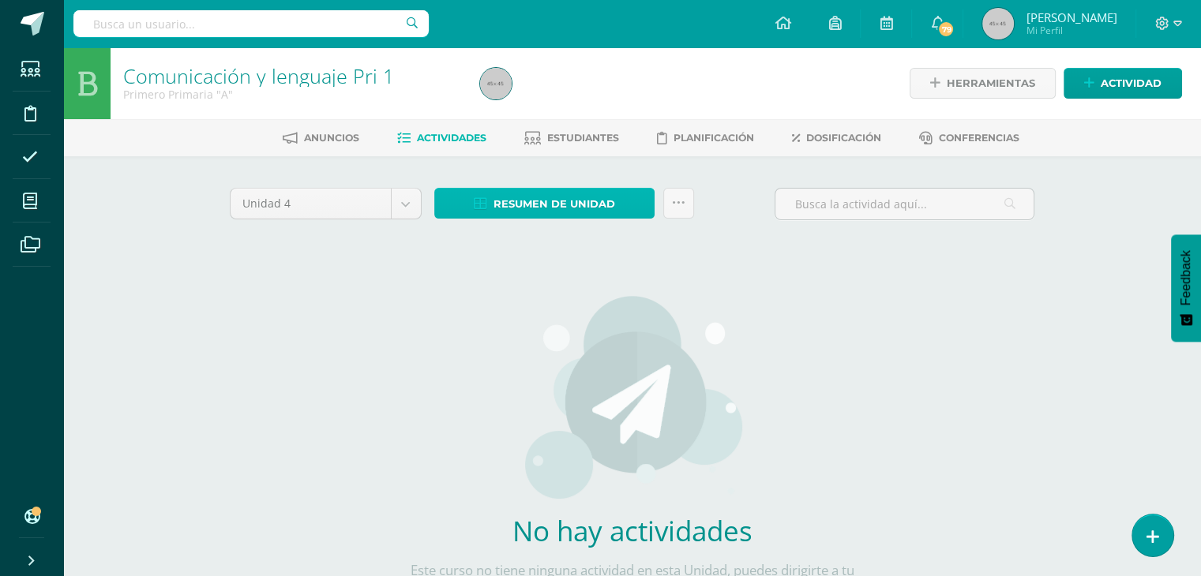
click at [553, 214] on span "Resumen de unidad" at bounding box center [554, 203] width 122 height 29
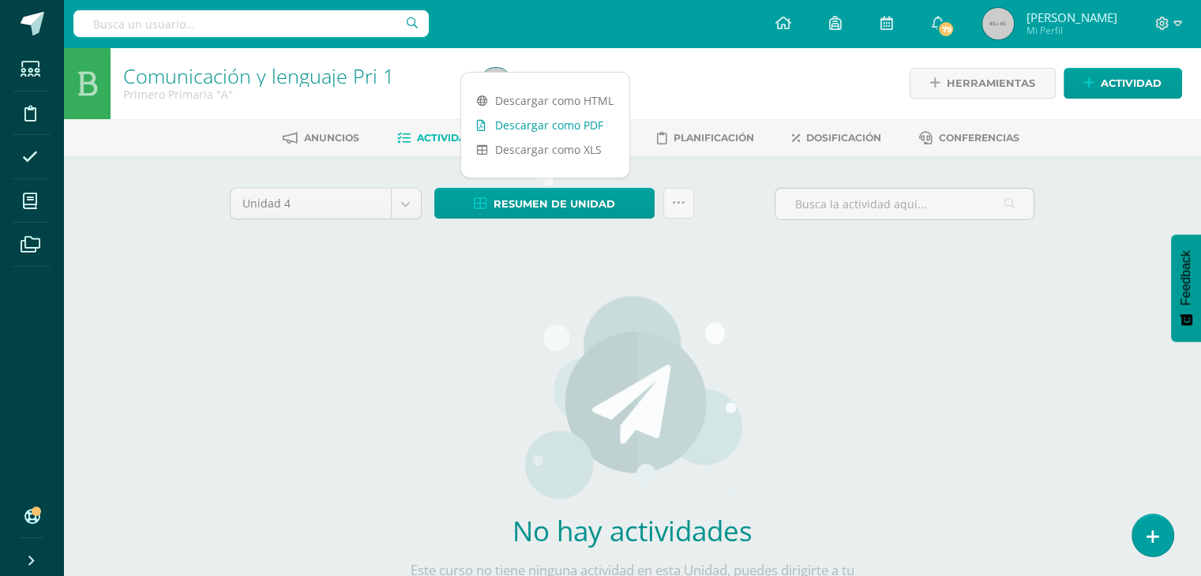
click at [540, 125] on link "Descargar como PDF" at bounding box center [545, 125] width 168 height 24
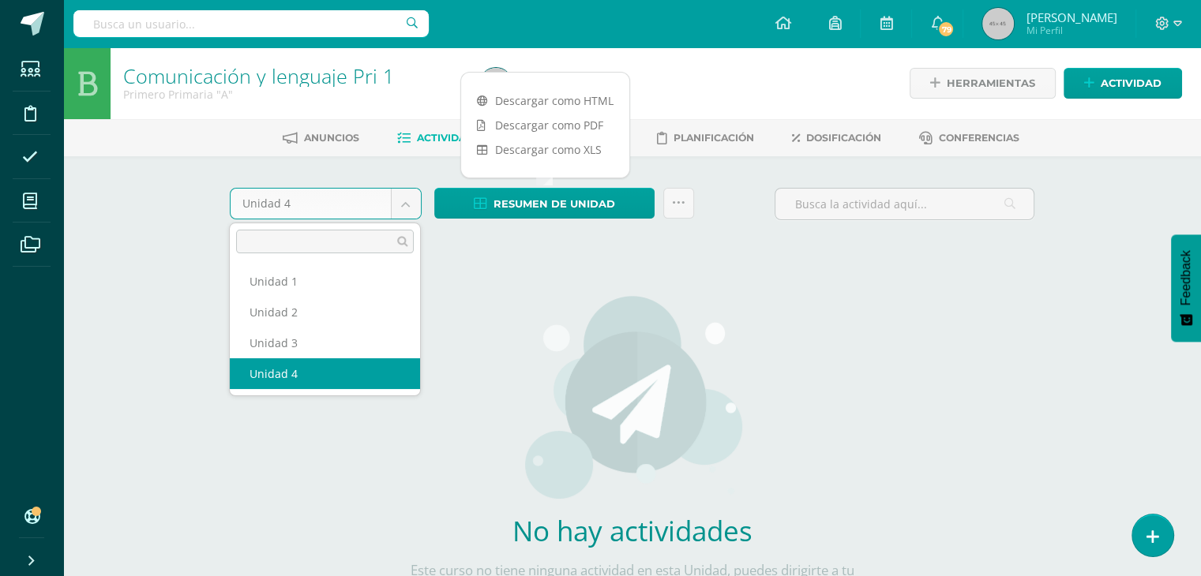
click at [403, 205] on body "Estudiantes Disciplina Asistencia Mis cursos Archivos Soporte Ayuda Reportar un…" at bounding box center [600, 339] width 1201 height 678
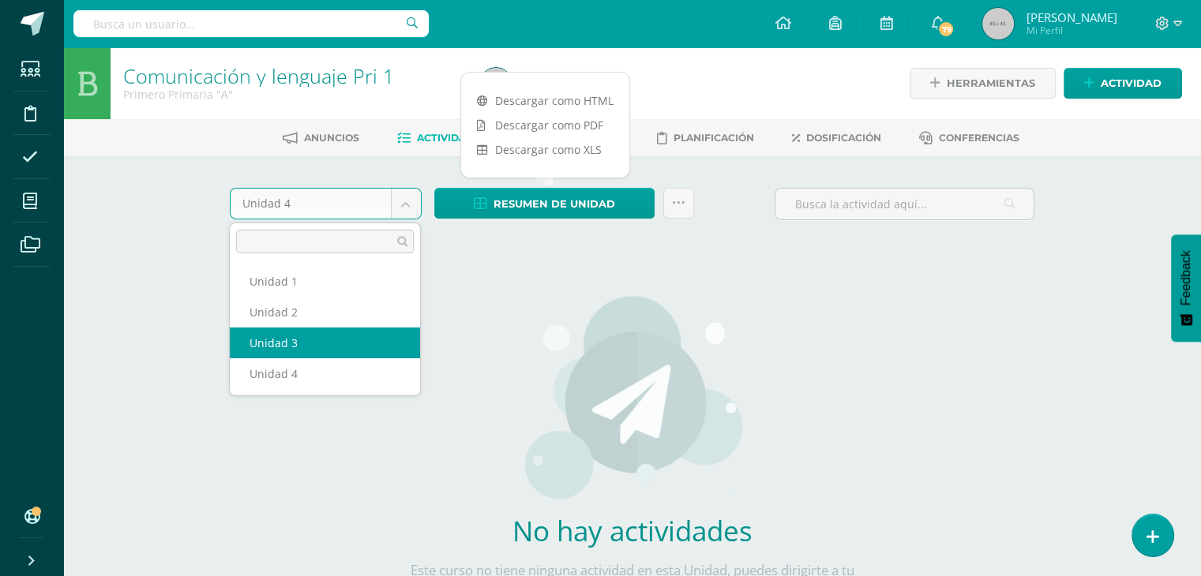
select select "Unidad 3"
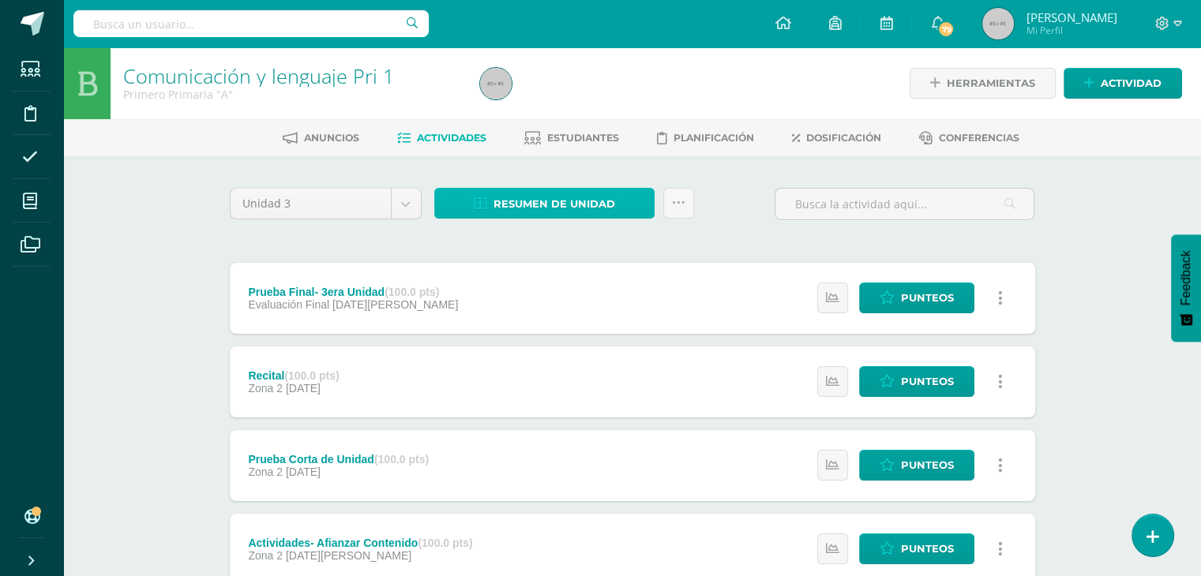
click at [594, 200] on span "Resumen de unidad" at bounding box center [554, 203] width 122 height 29
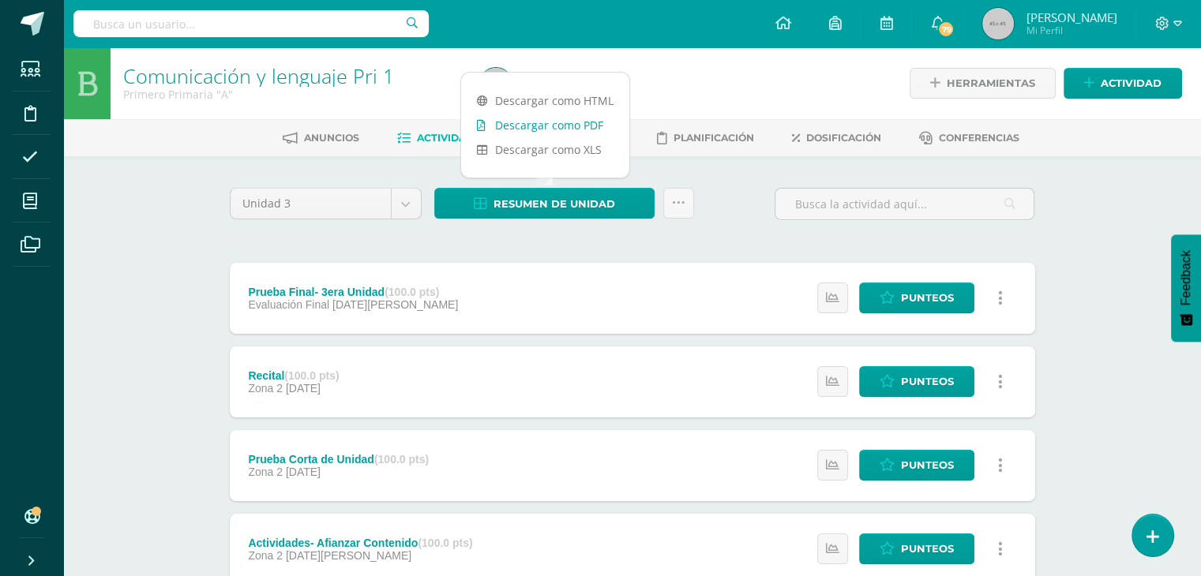
click at [551, 129] on link "Descargar como PDF" at bounding box center [545, 125] width 168 height 24
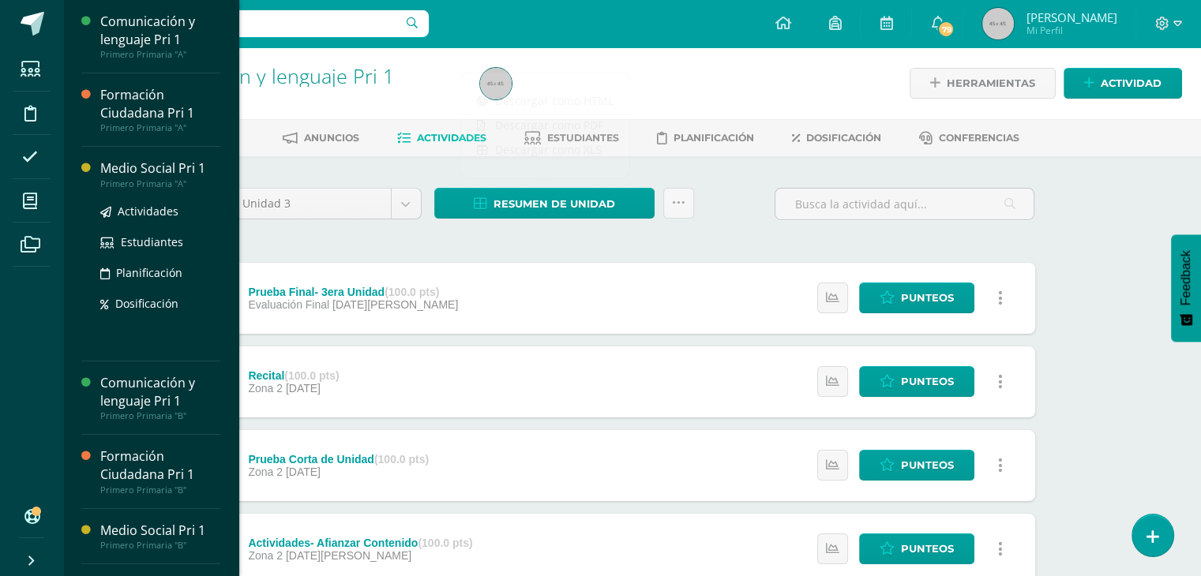
click at [133, 171] on div "Medio Social Pri 1" at bounding box center [160, 168] width 120 height 18
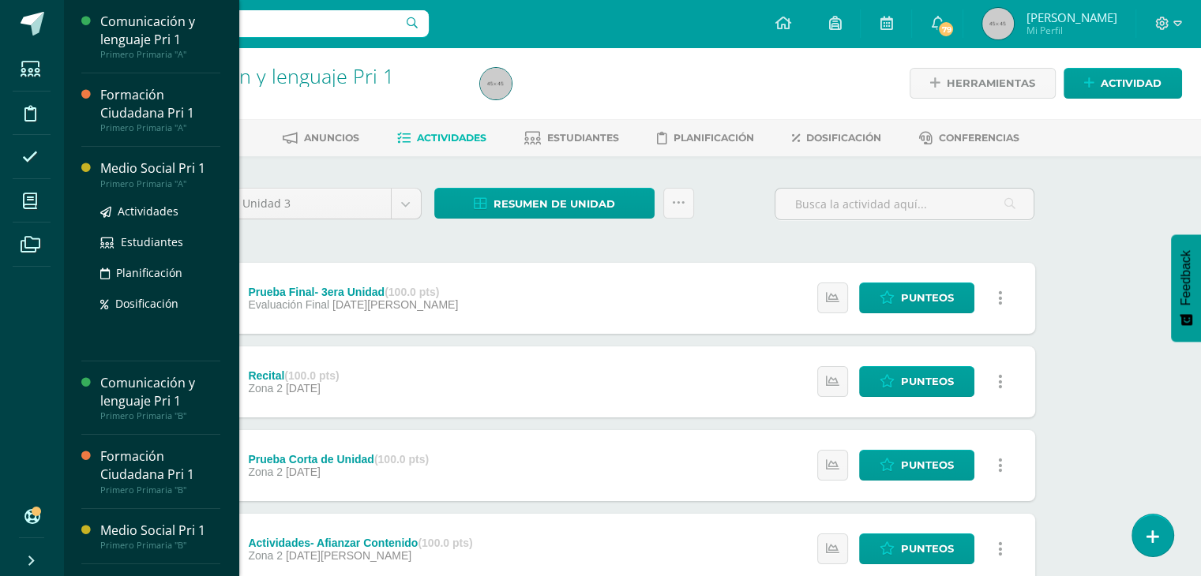
click at [133, 171] on div "Medio Social Pri 1" at bounding box center [160, 168] width 120 height 18
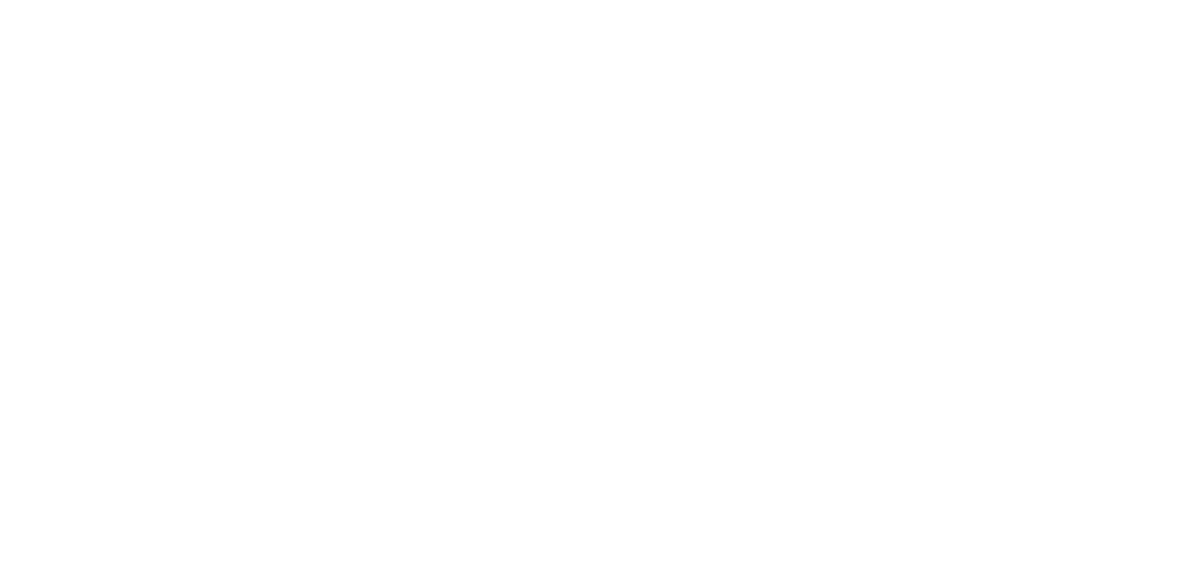
click at [0, 171] on div "Medio Social Pri 1 Primero Primaria "A" Herramientas Detalle de asistencias Act…" at bounding box center [0, 408] width 0 height 722
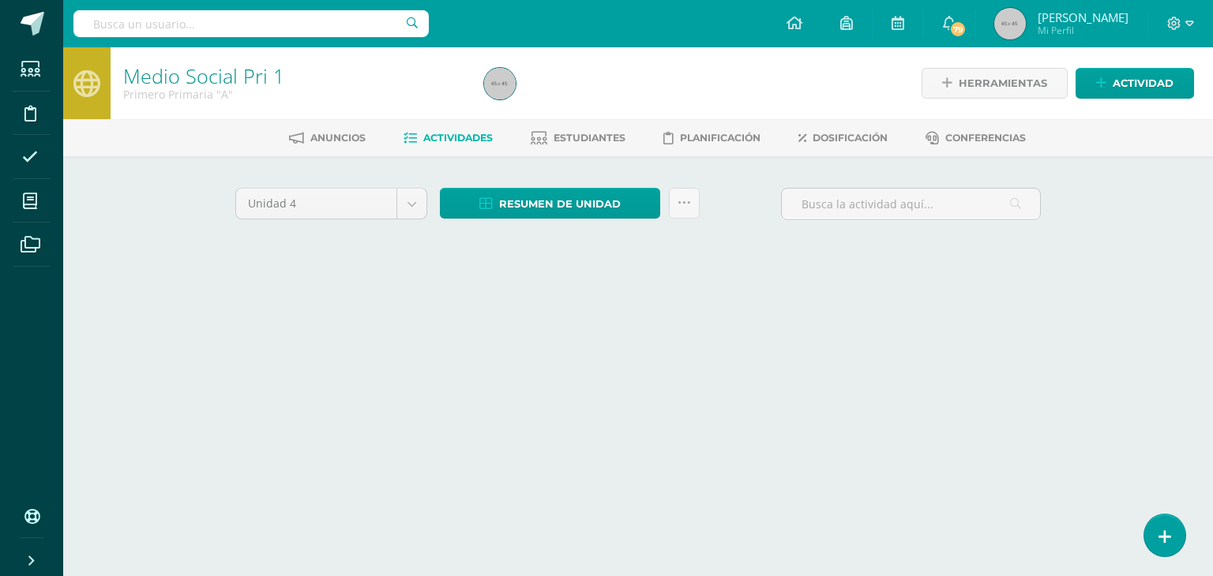
click at [133, 171] on div "Medio Social Pri 1 Primero Primaria "A" Herramientas Detalle de asistencias Act…" at bounding box center [637, 170] width 1149 height 247
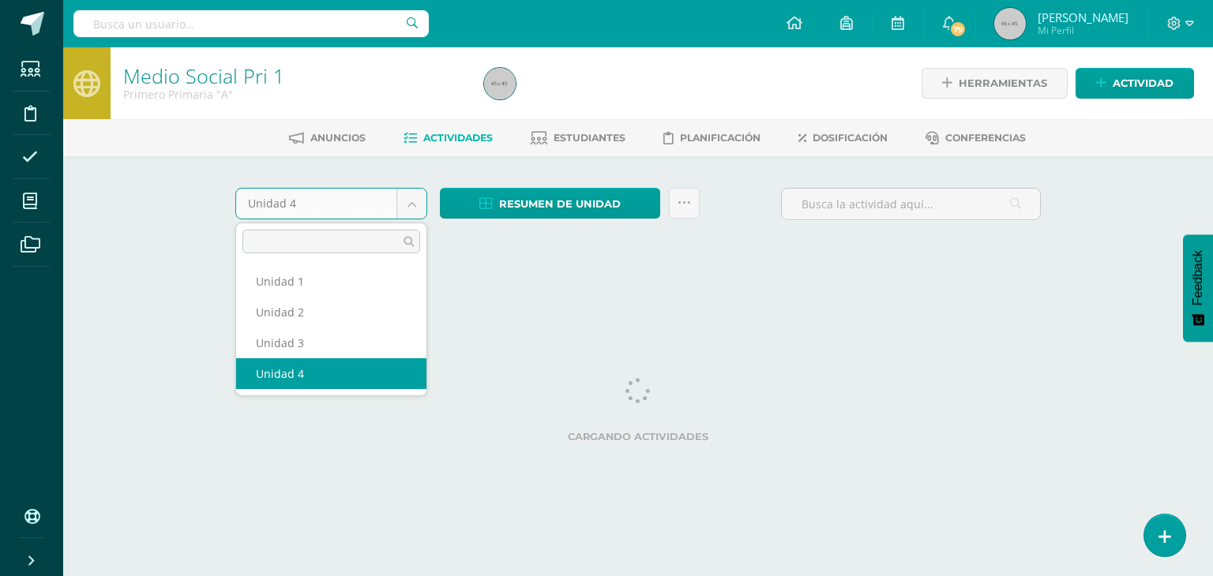
click at [415, 205] on body "Estudiantes Disciplina Asistencia Mis cursos Archivos Soporte Ayuda Reportar un…" at bounding box center [606, 147] width 1213 height 294
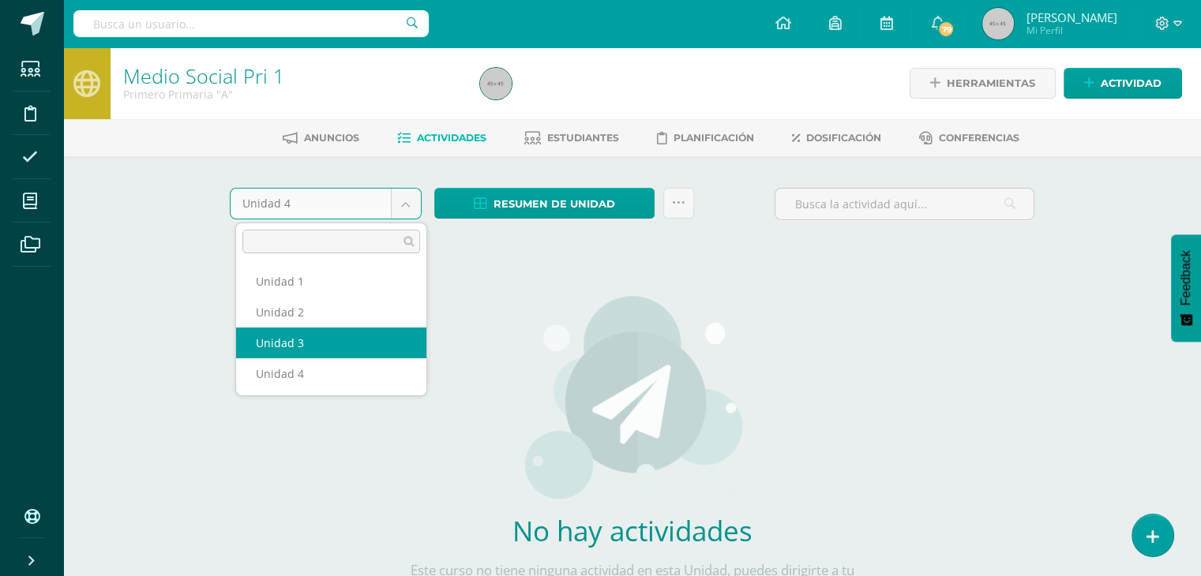
select select "Unidad 3"
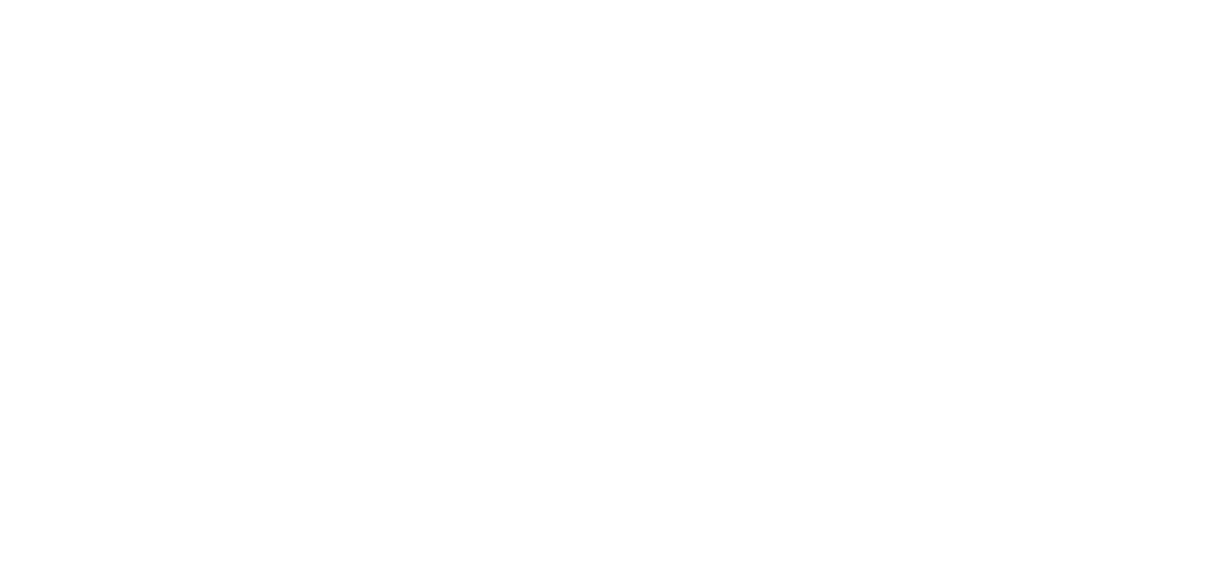
click at [0, 0] on html at bounding box center [0, 0] width 0 height 0
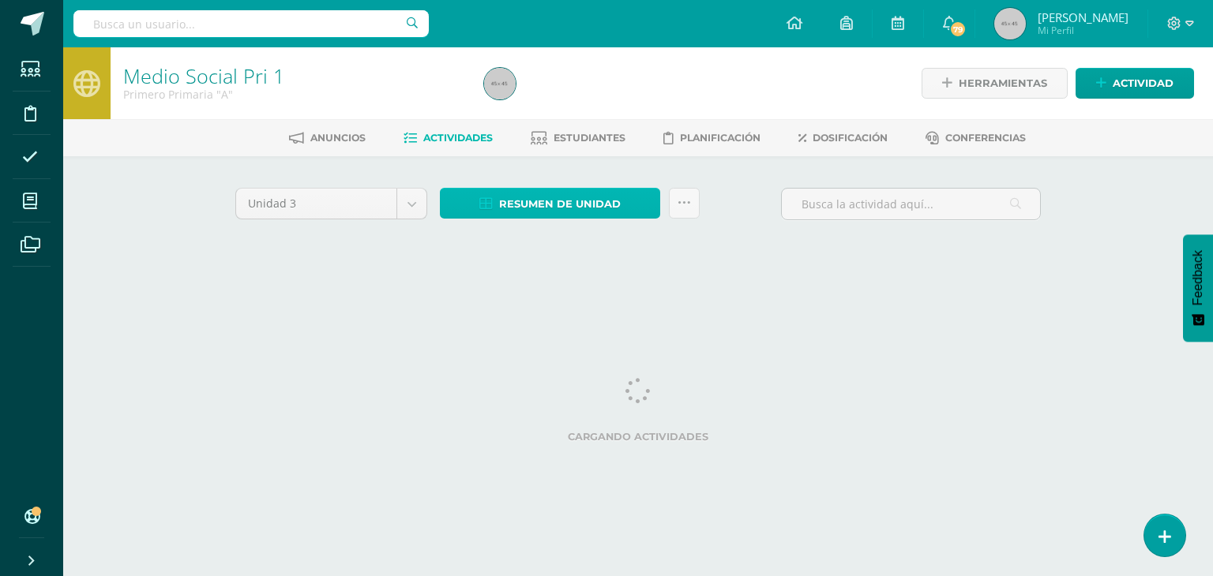
click at [644, 204] on link "Resumen de unidad" at bounding box center [550, 203] width 220 height 31
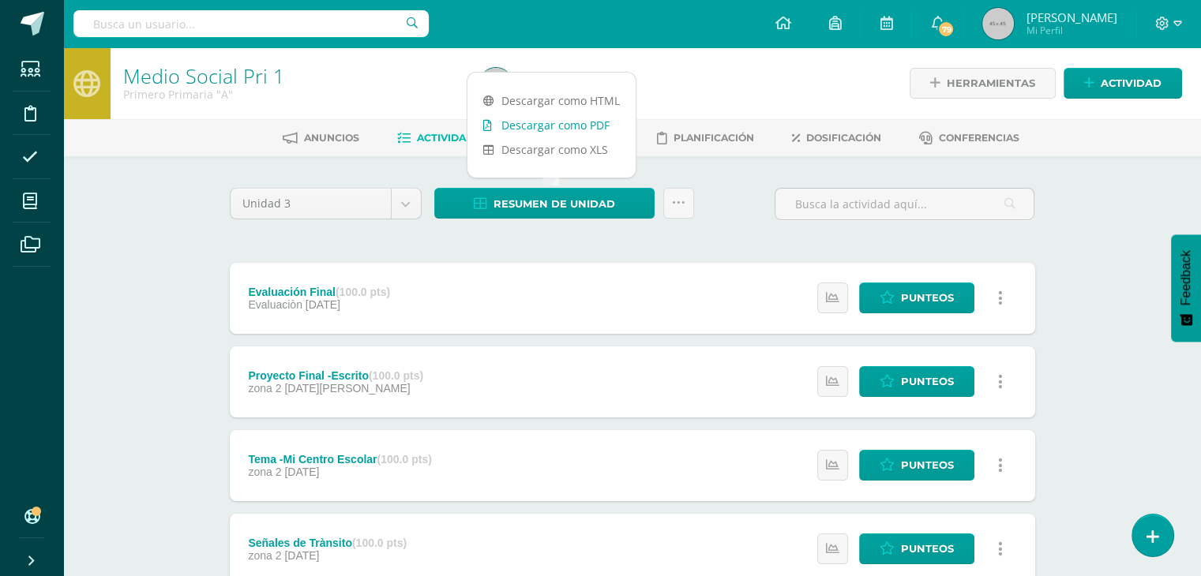
click at [590, 127] on link "Descargar como PDF" at bounding box center [551, 125] width 168 height 24
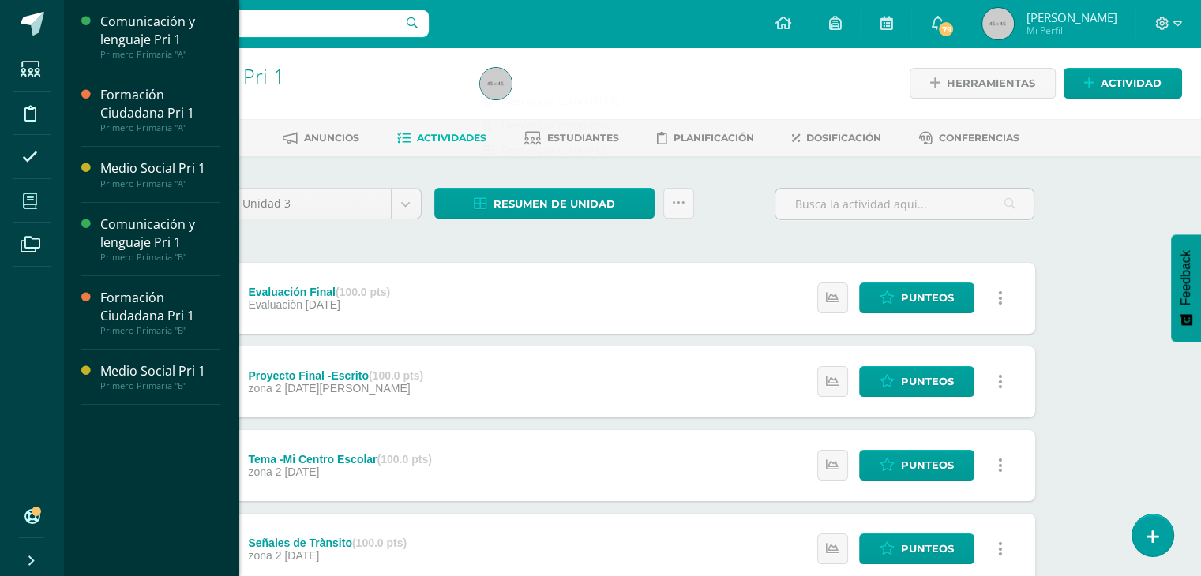
click at [28, 203] on icon at bounding box center [30, 201] width 14 height 16
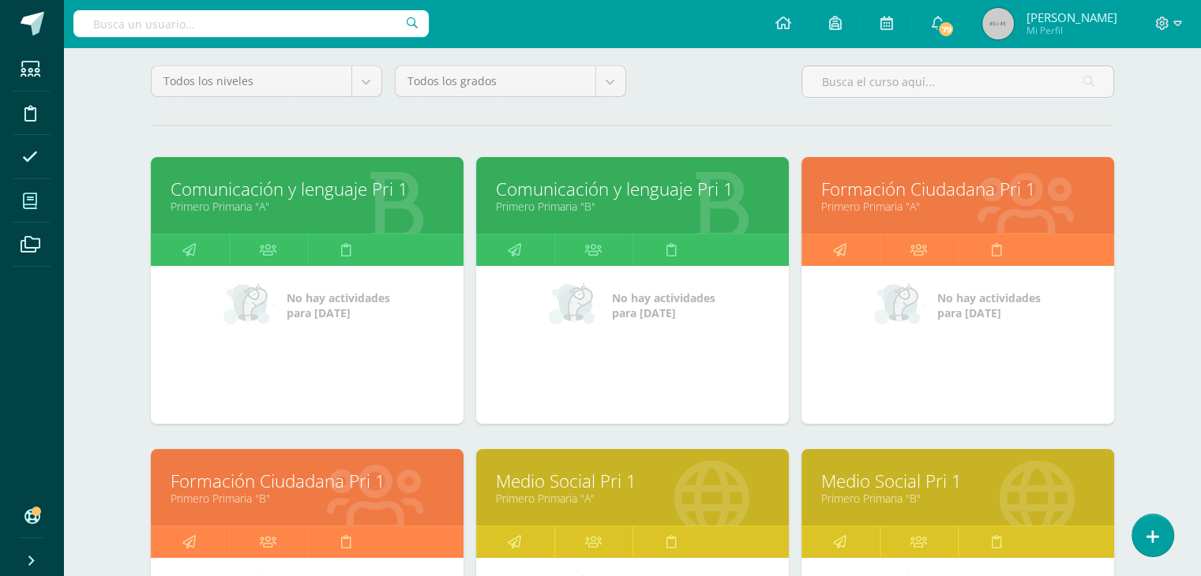
scroll to position [115, 0]
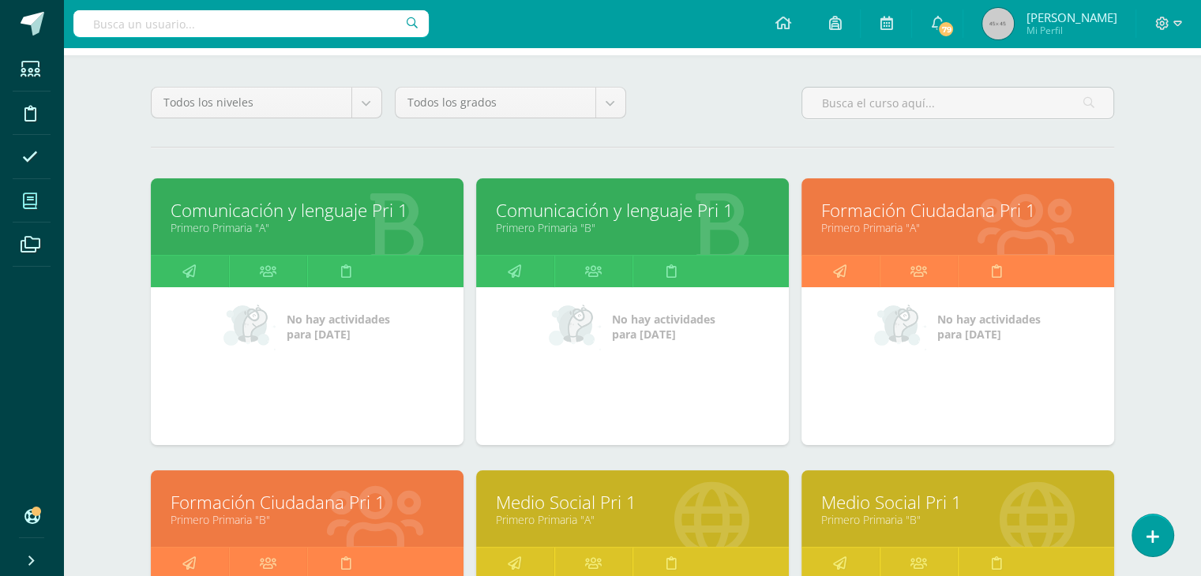
click at [939, 212] on link "Formación Ciudadana Pri 1" at bounding box center [957, 210] width 273 height 24
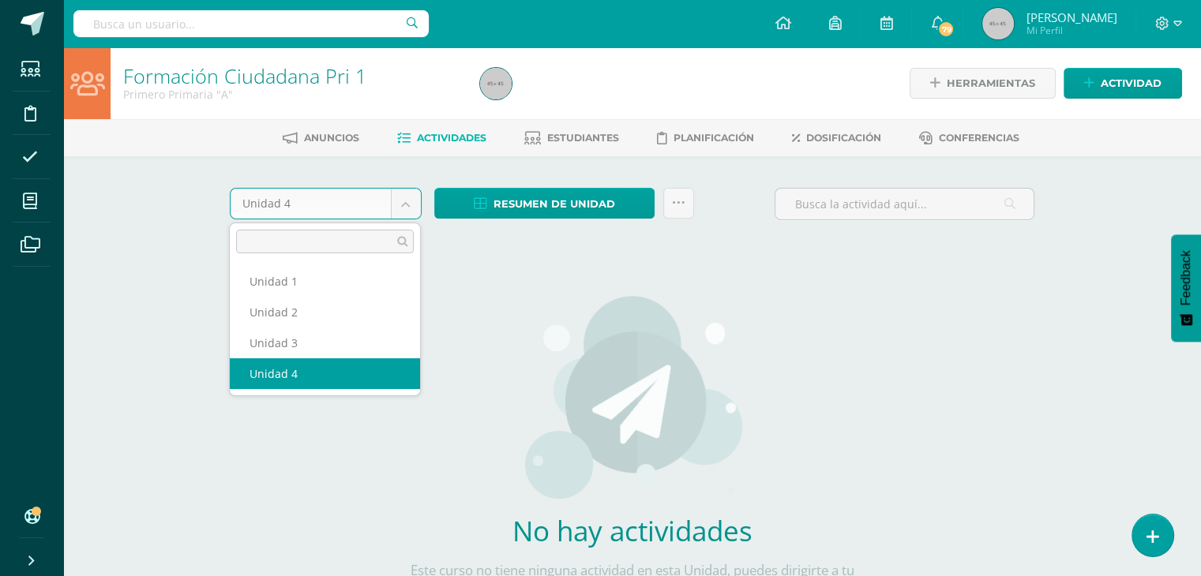
click at [403, 202] on body "Estudiantes Disciplina Asistencia Mis cursos Archivos Soporte Ayuda Reportar un…" at bounding box center [600, 339] width 1201 height 678
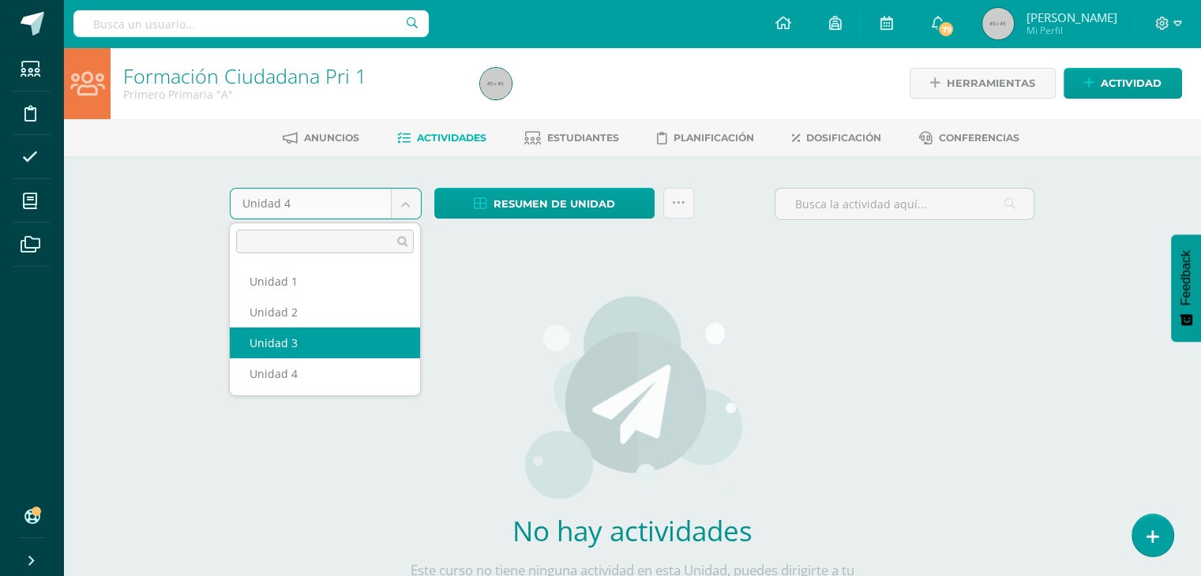
select select "Unidad 3"
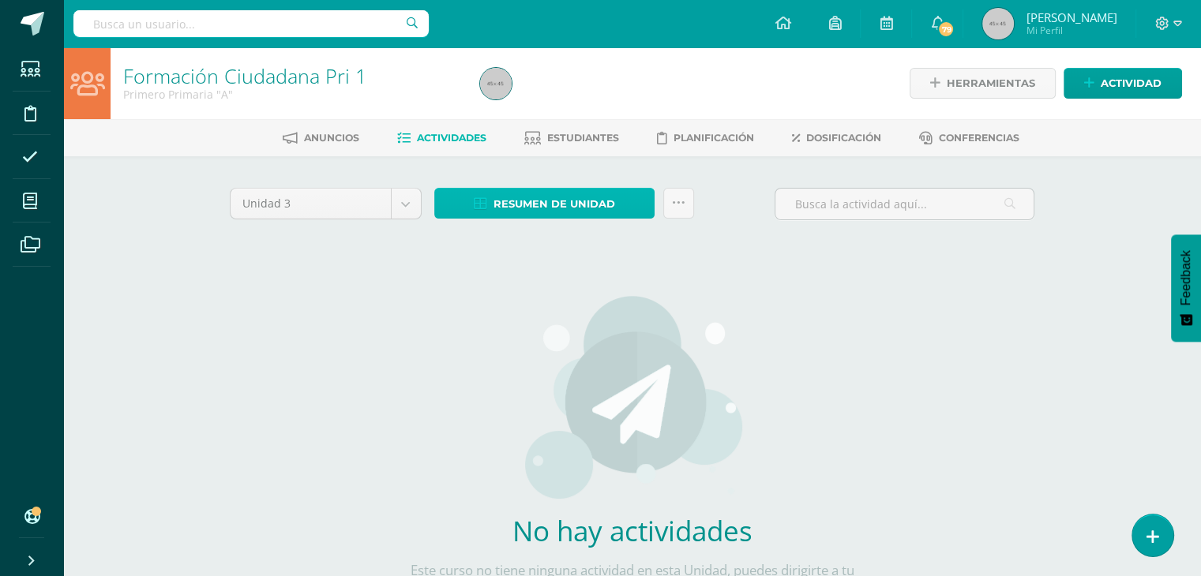
click at [624, 205] on link "Resumen de unidad" at bounding box center [544, 203] width 220 height 31
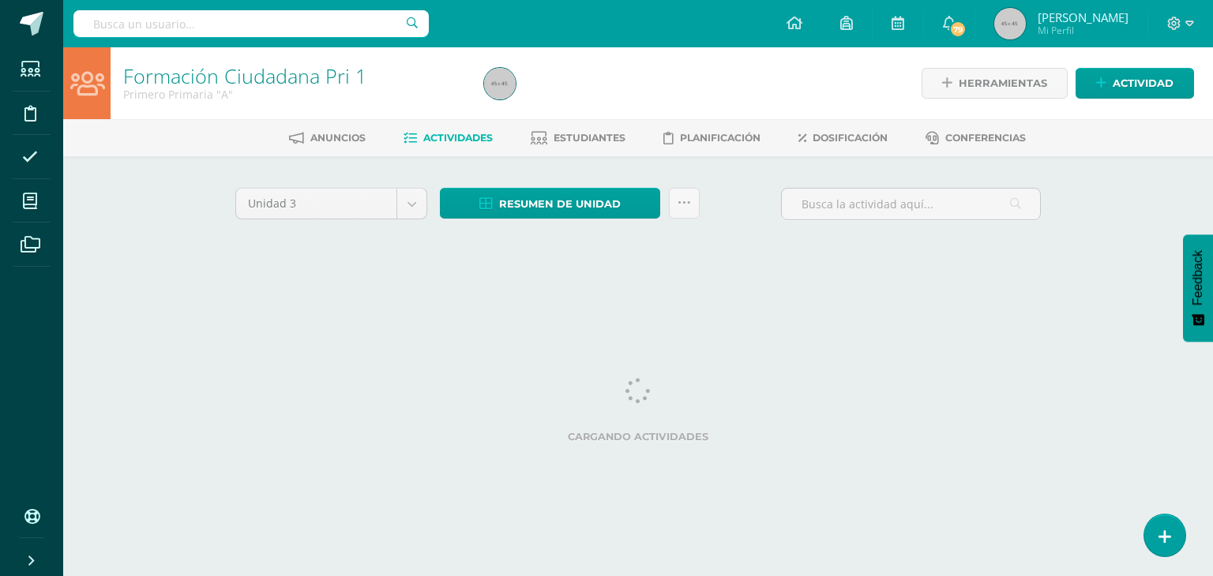
click at [624, 219] on div "Resumen de unidad Descargar como HTML Descargar como PDF Descargar como XLS Env…" at bounding box center [569, 210] width 272 height 45
click at [621, 208] on link "Resumen de unidad" at bounding box center [550, 203] width 220 height 31
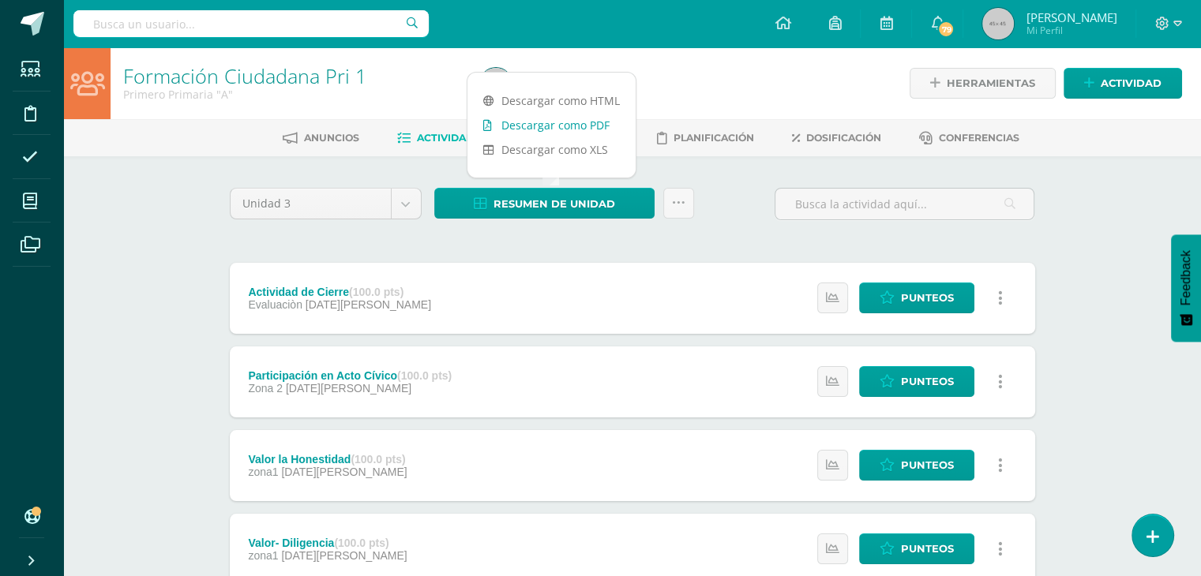
click at [575, 122] on link "Descargar como PDF" at bounding box center [551, 125] width 168 height 24
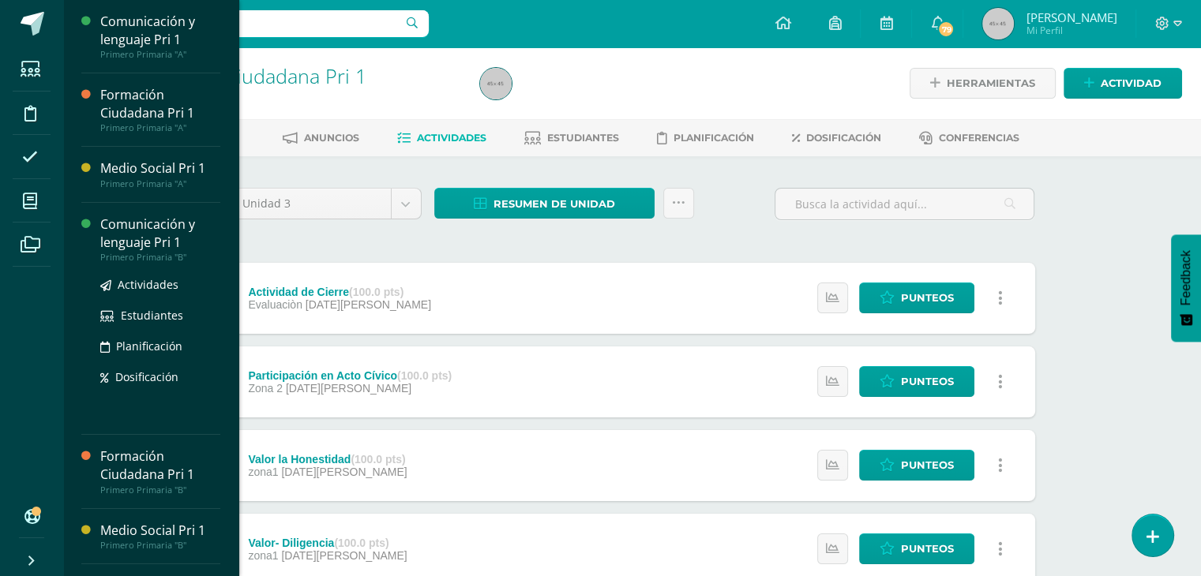
click at [133, 234] on div "Comunicación y lenguaje Pri 1" at bounding box center [160, 234] width 120 height 36
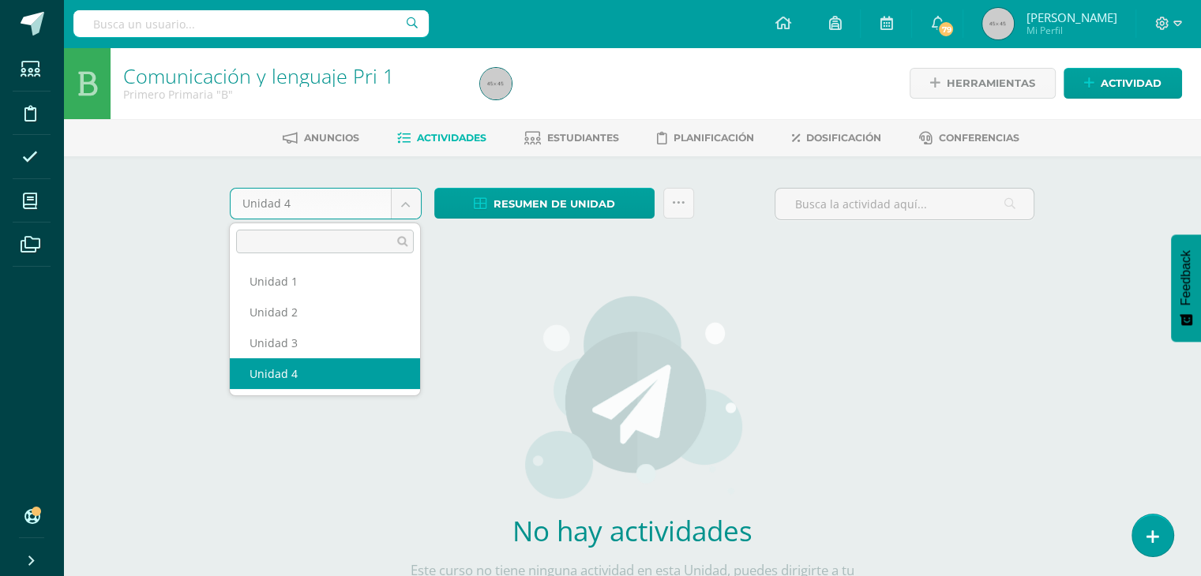
click at [404, 204] on body "Estudiantes Disciplina Asistencia Mis cursos Archivos Soporte Ayuda Reportar un…" at bounding box center [600, 339] width 1201 height 678
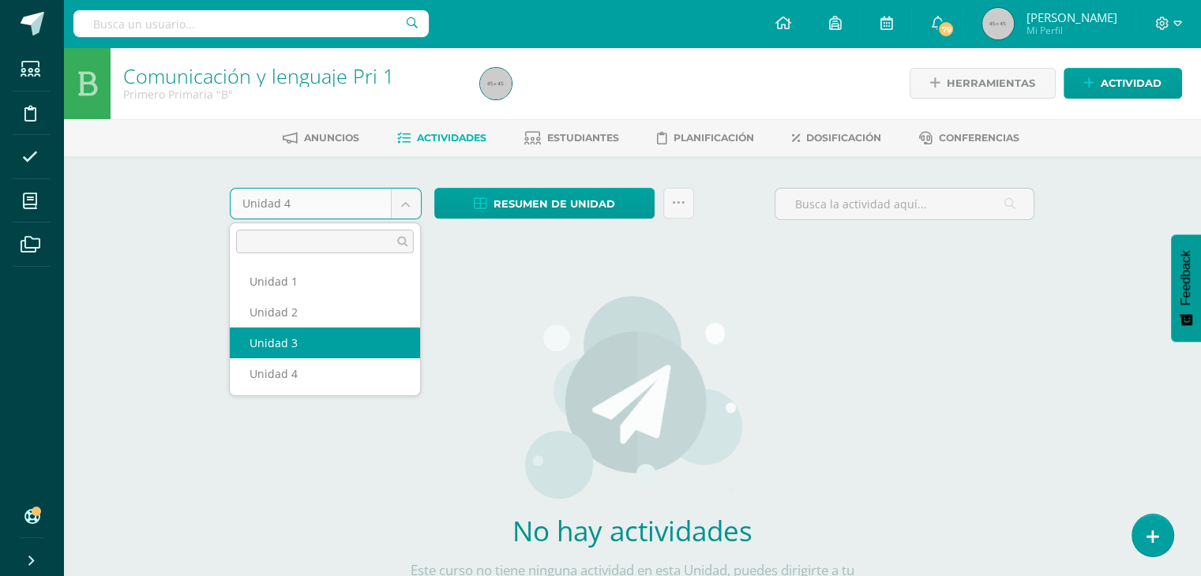
select select "Unidad 3"
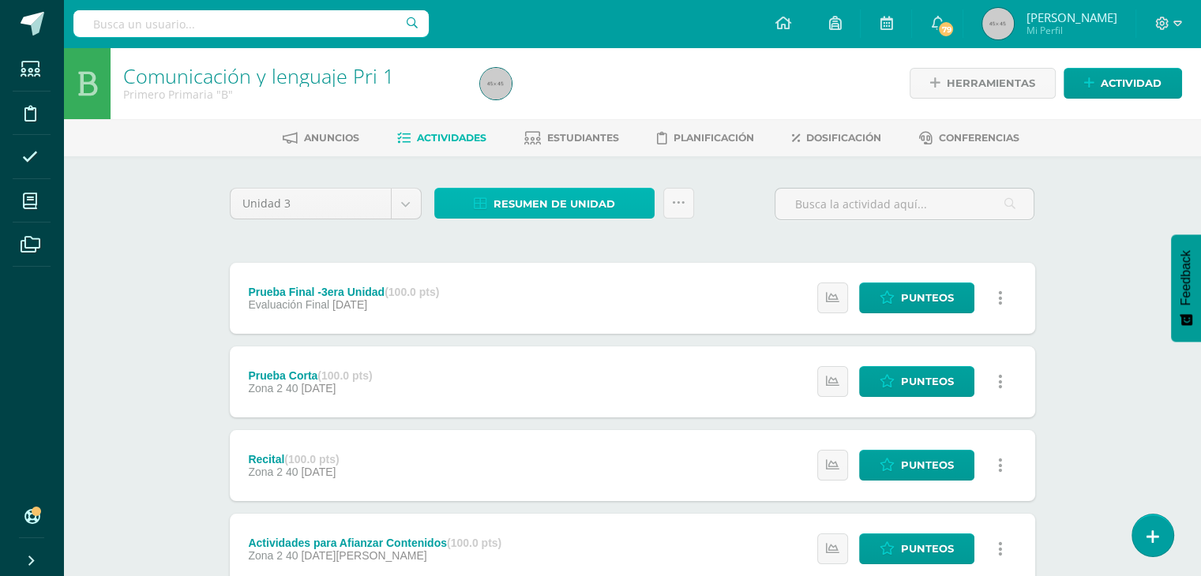
click at [534, 197] on span "Resumen de unidad" at bounding box center [554, 203] width 122 height 29
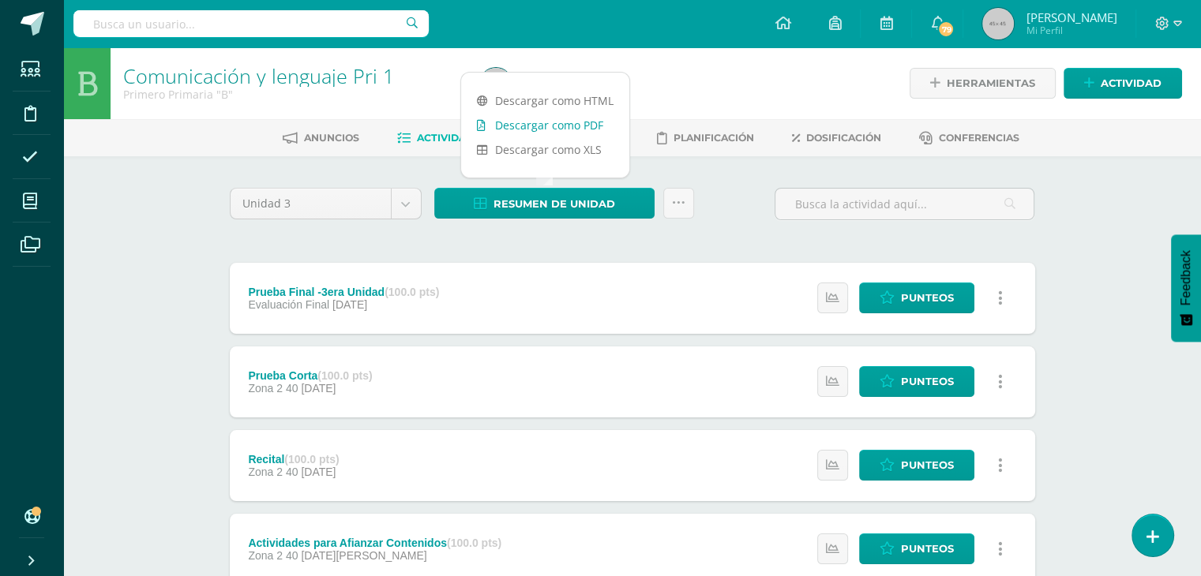
click at [533, 132] on link "Descargar como PDF" at bounding box center [545, 125] width 168 height 24
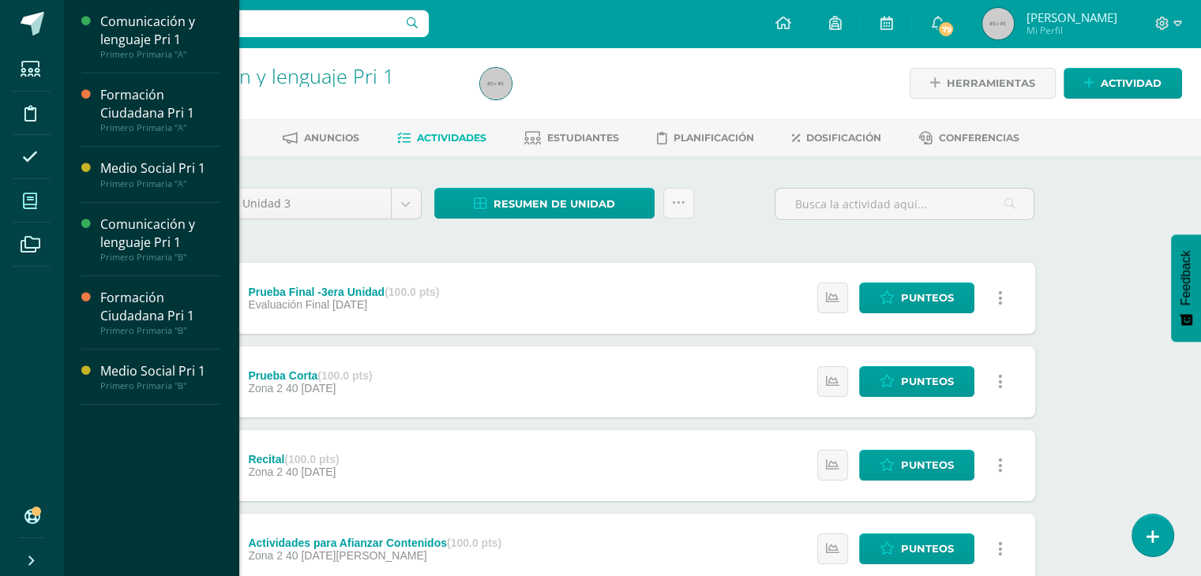
click at [47, 199] on span at bounding box center [31, 201] width 36 height 36
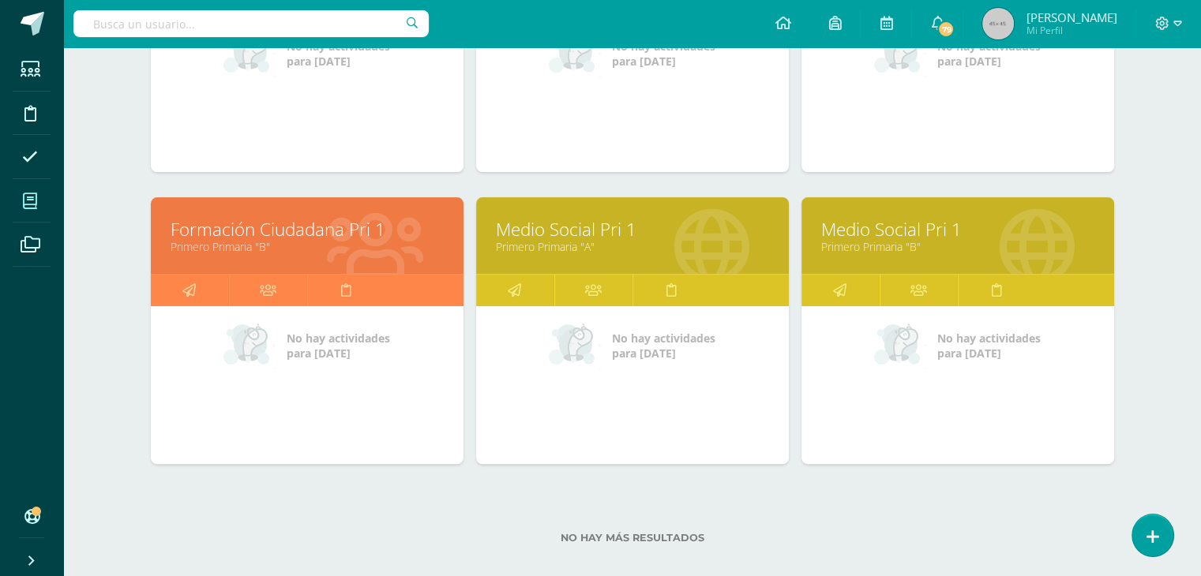
scroll to position [406, 0]
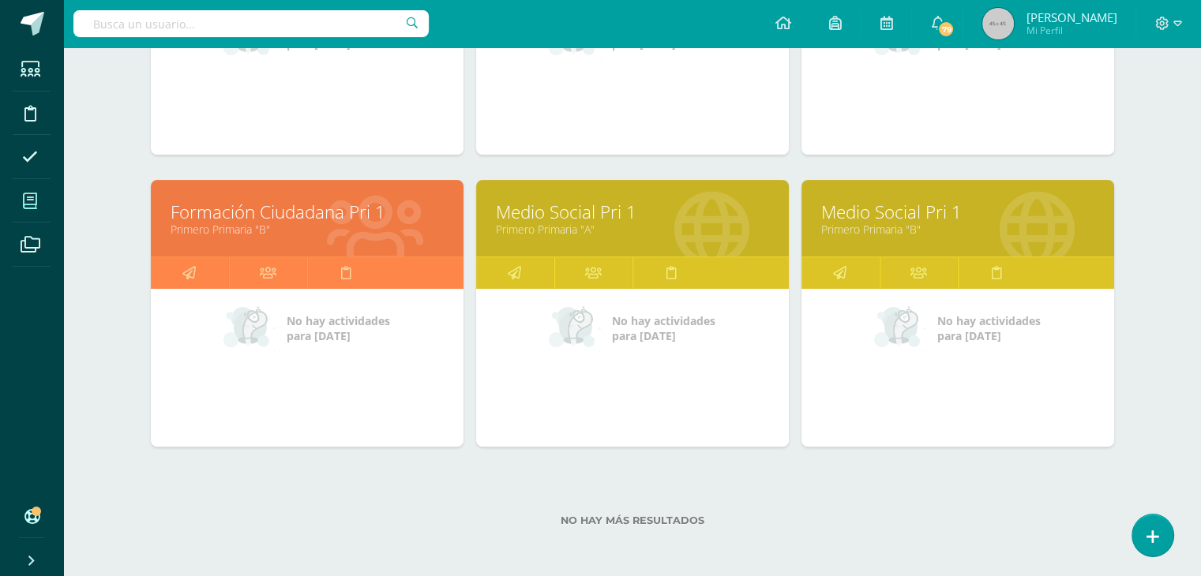
click at [228, 213] on link "Formación Ciudadana Pri 1" at bounding box center [307, 212] width 273 height 24
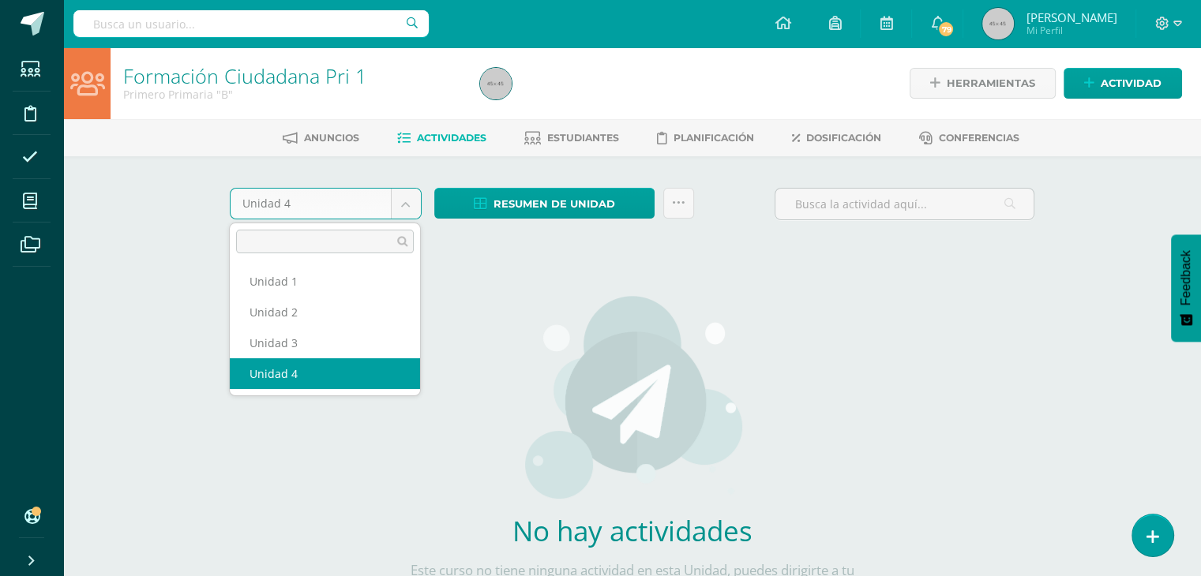
click at [408, 197] on body "Estudiantes Disciplina Asistencia Mis cursos Archivos Soporte Ayuda Reportar un…" at bounding box center [600, 339] width 1201 height 678
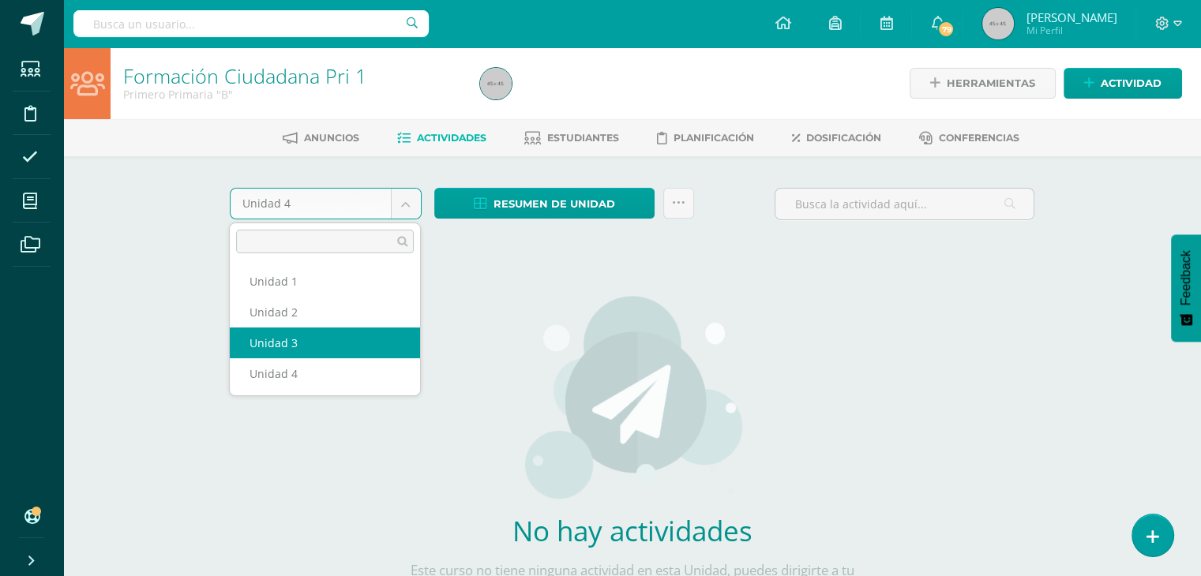
select select "Unidad 3"
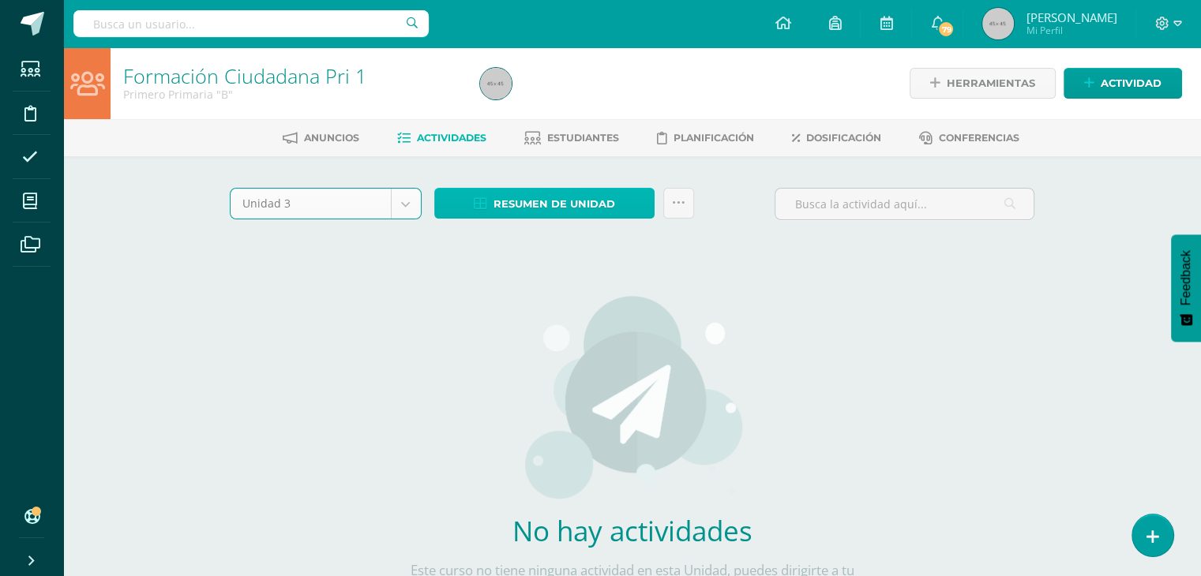
click at [555, 202] on span "Resumen de unidad" at bounding box center [554, 203] width 122 height 29
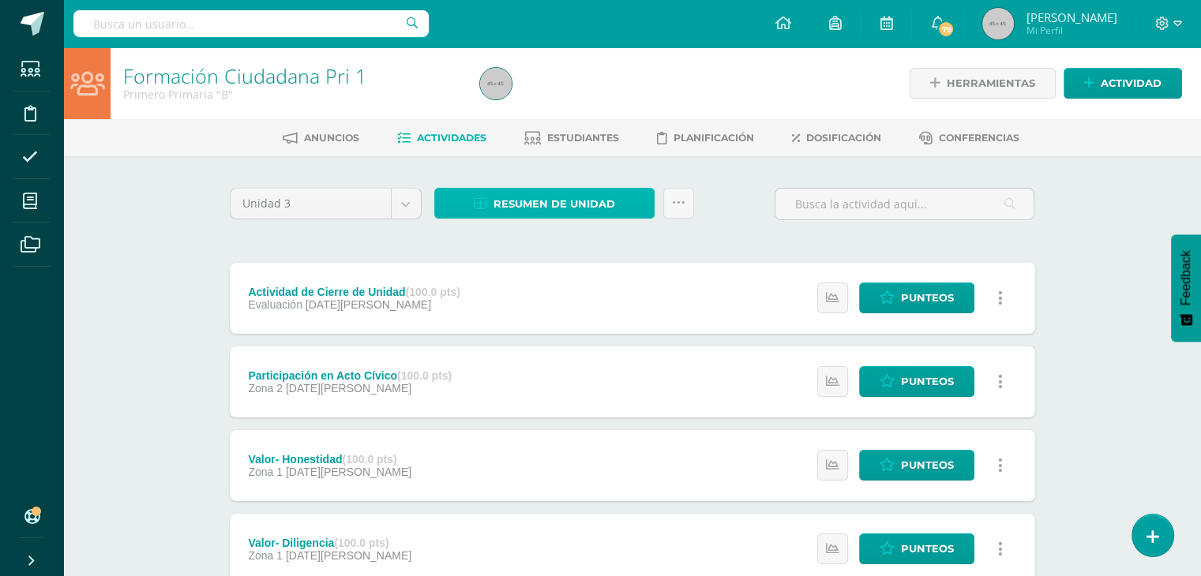
click at [551, 209] on span "Resumen de unidad" at bounding box center [554, 203] width 122 height 29
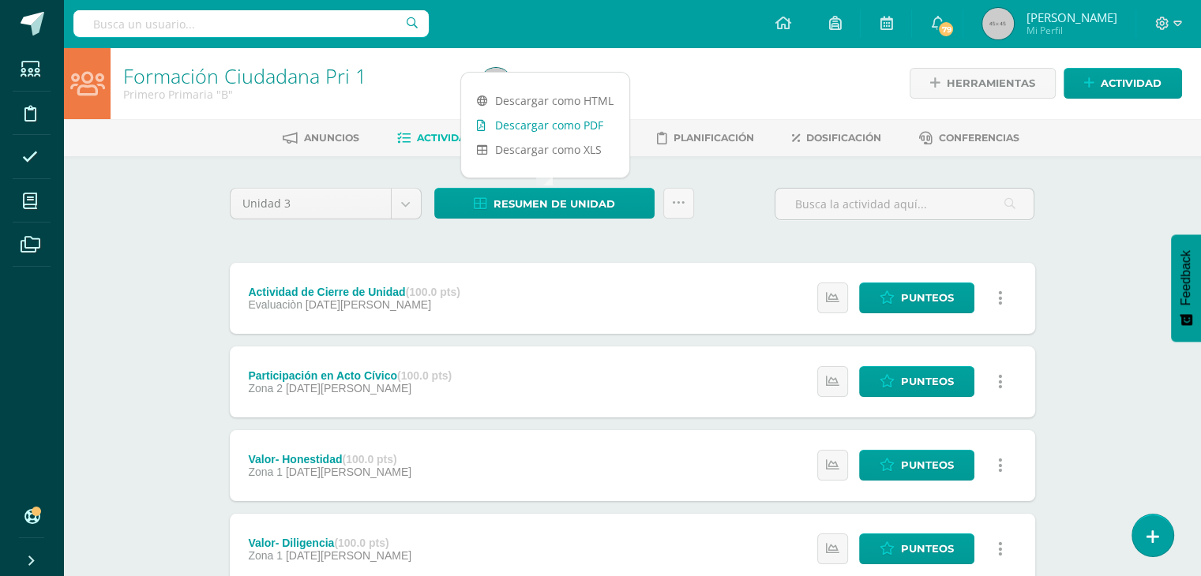
click at [543, 124] on link "Descargar como PDF" at bounding box center [545, 125] width 168 height 24
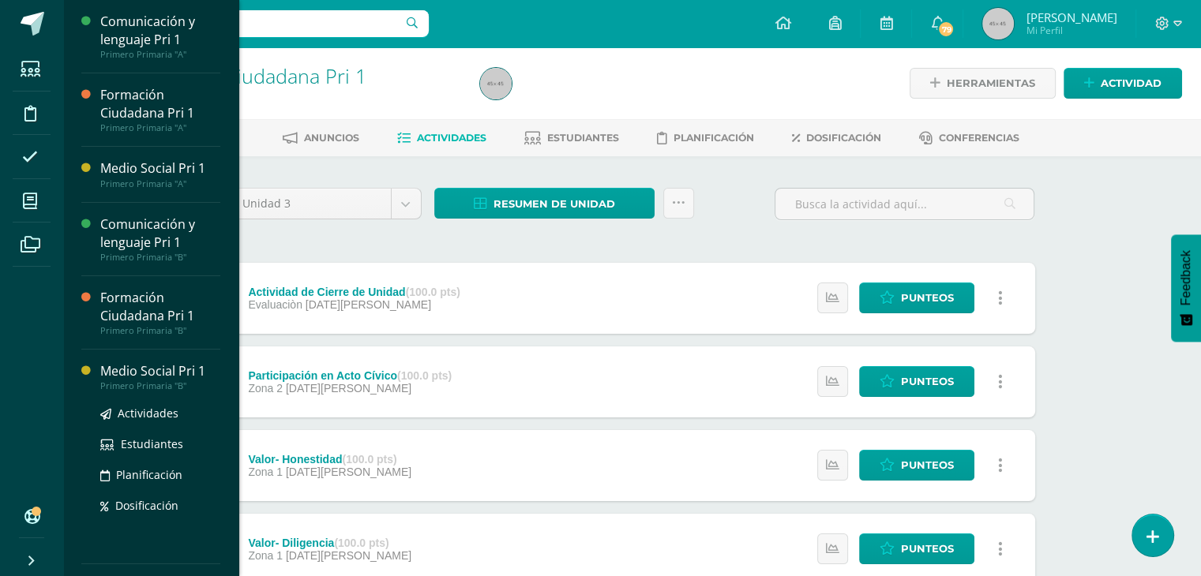
click at [132, 377] on div "Medio Social Pri 1" at bounding box center [160, 371] width 120 height 18
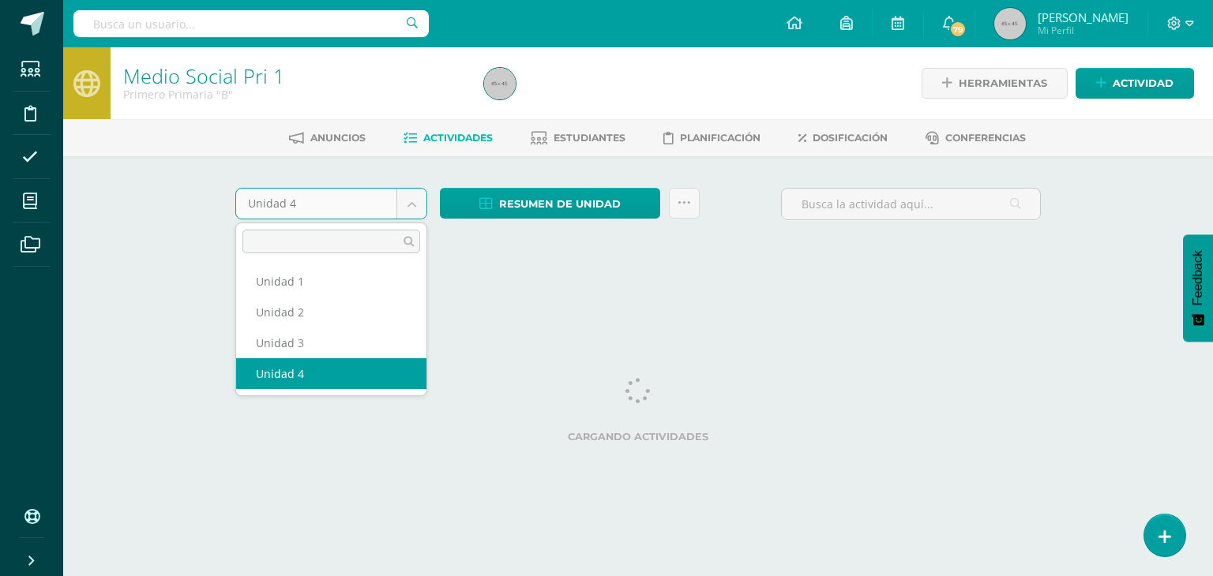
click at [414, 204] on body "Estudiantes Disciplina Asistencia Mis cursos Archivos Soporte Ayuda Reportar un…" at bounding box center [606, 147] width 1213 height 294
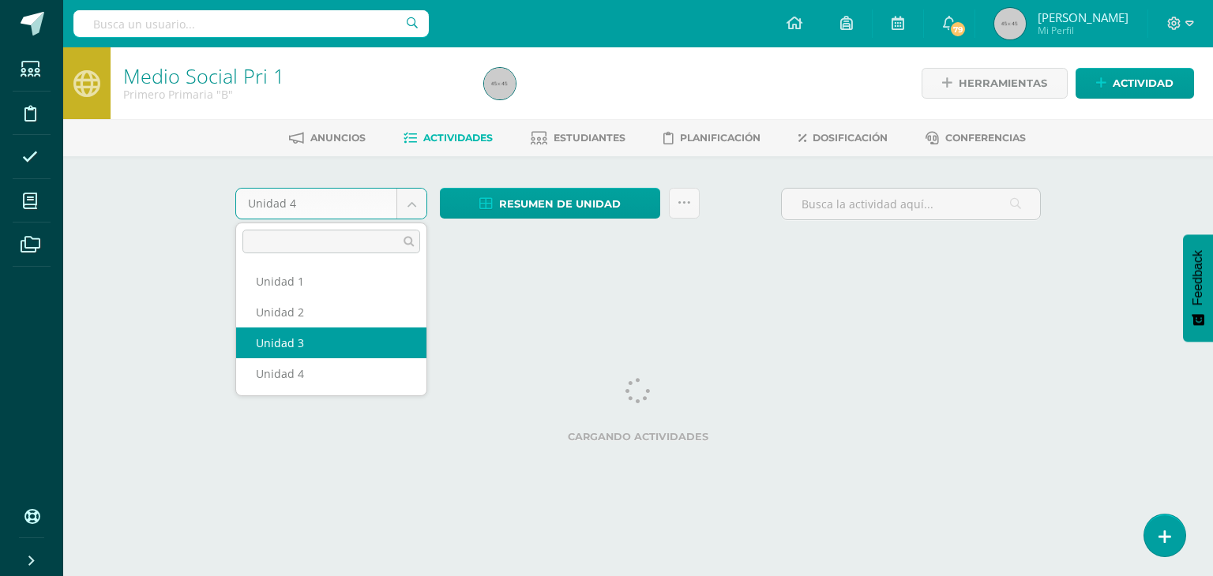
select select "Unidad 3"
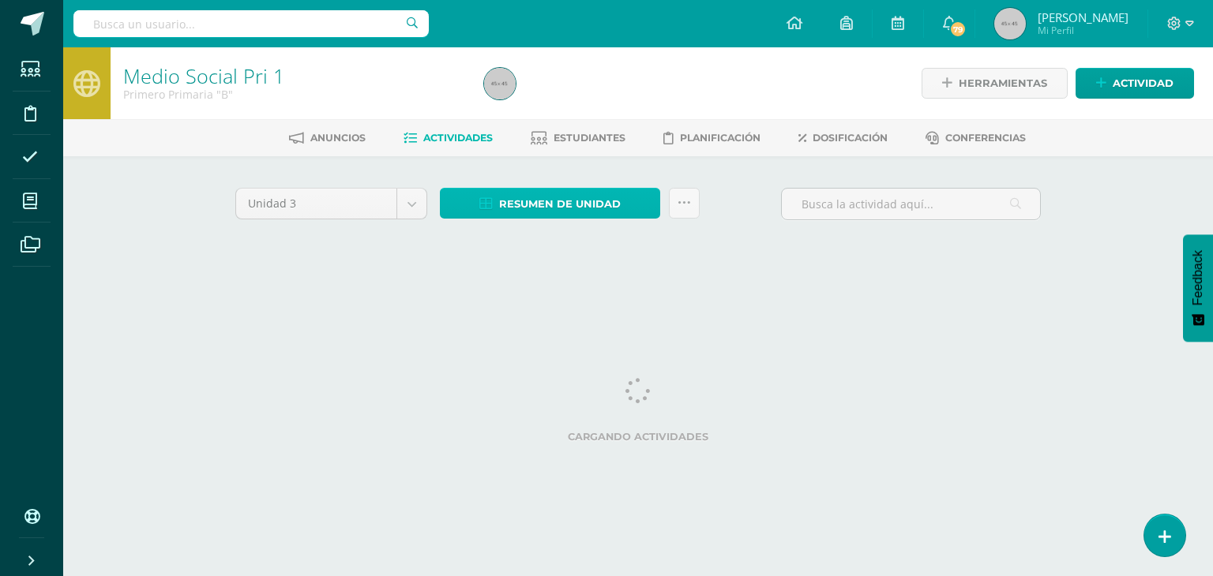
click at [590, 194] on span "Resumen de unidad" at bounding box center [560, 203] width 122 height 29
click at [583, 217] on span "Resumen de unidad" at bounding box center [560, 203] width 122 height 29
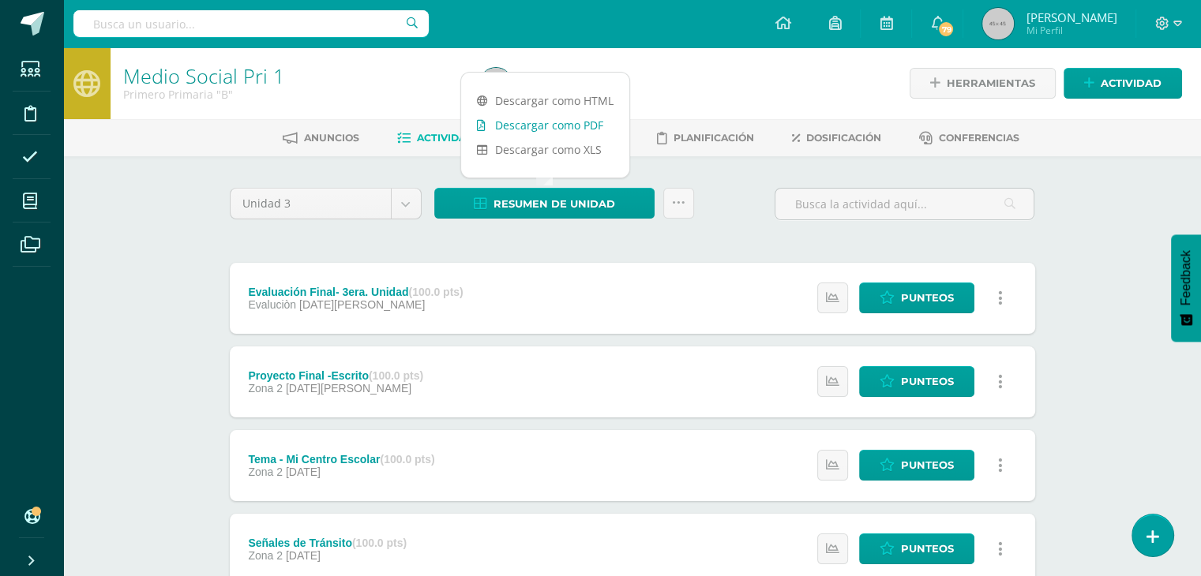
click at [578, 128] on link "Descargar como PDF" at bounding box center [545, 125] width 168 height 24
